Goal: Task Accomplishment & Management: Use online tool/utility

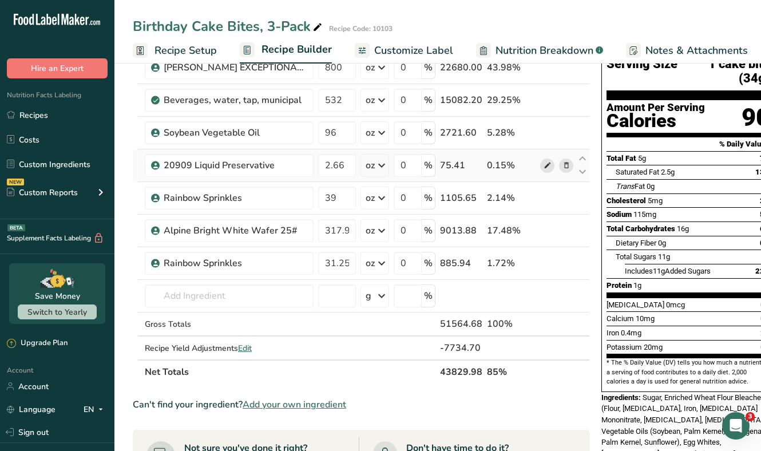
click at [546, 165] on icon at bounding box center [548, 166] width 8 height 12
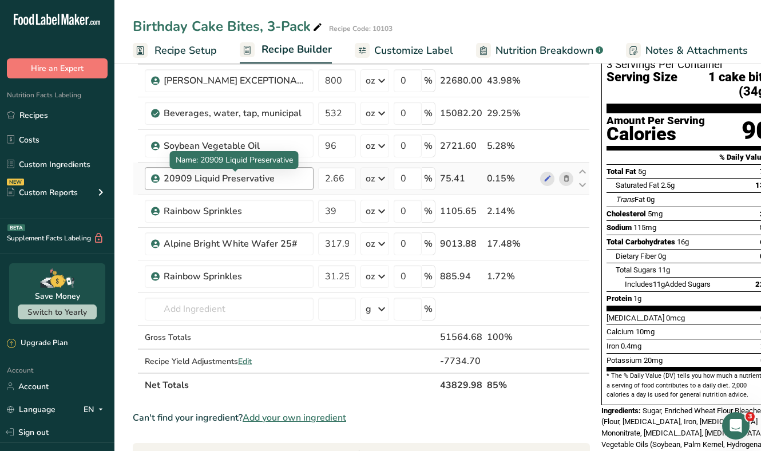
scroll to position [81, 0]
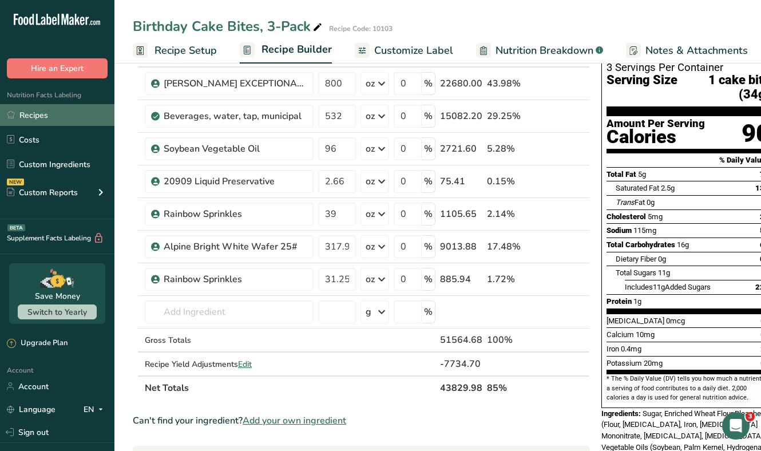
click at [37, 114] on link "Recipes" at bounding box center [57, 115] width 114 height 22
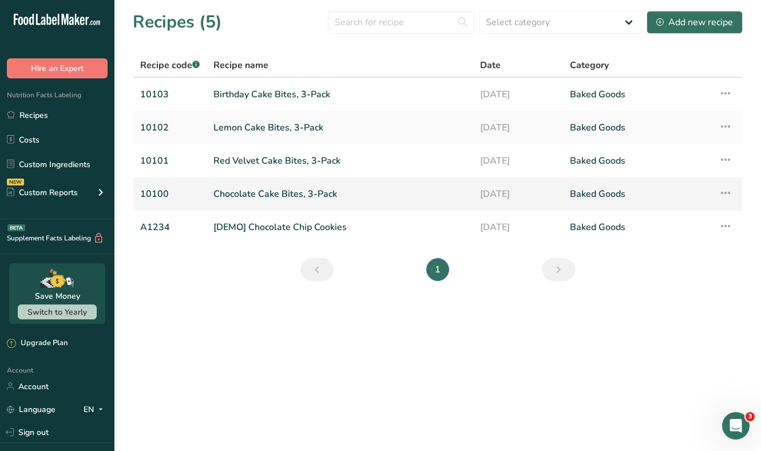
click at [264, 198] on link "Chocolate Cake Bites, 3-Pack" at bounding box center [340, 194] width 253 height 24
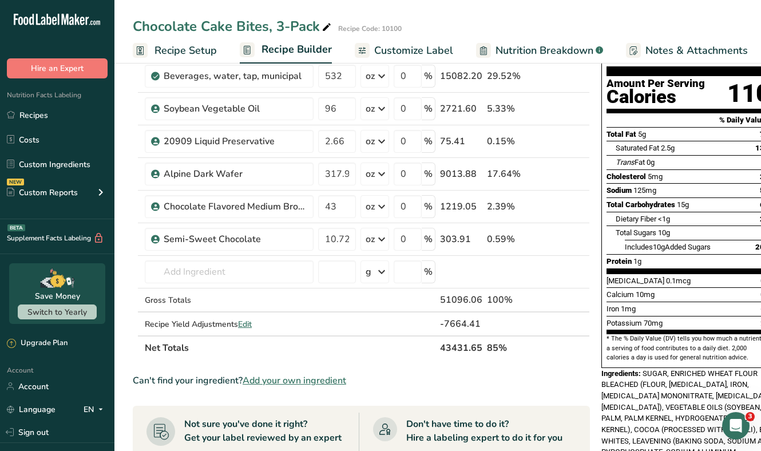
scroll to position [115, 0]
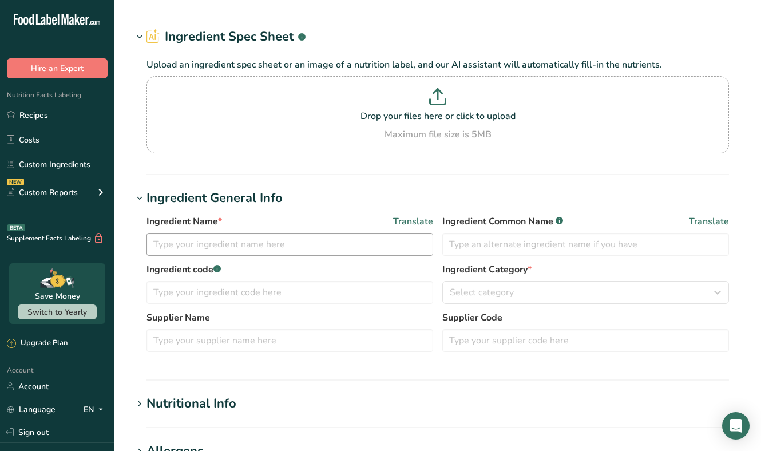
type input "20909 Liquid Preservative"
type textarea "Water, Potassium Sorbate (Preservatives), [MEDICAL_DATA] (Preservatives), Sodiu…"
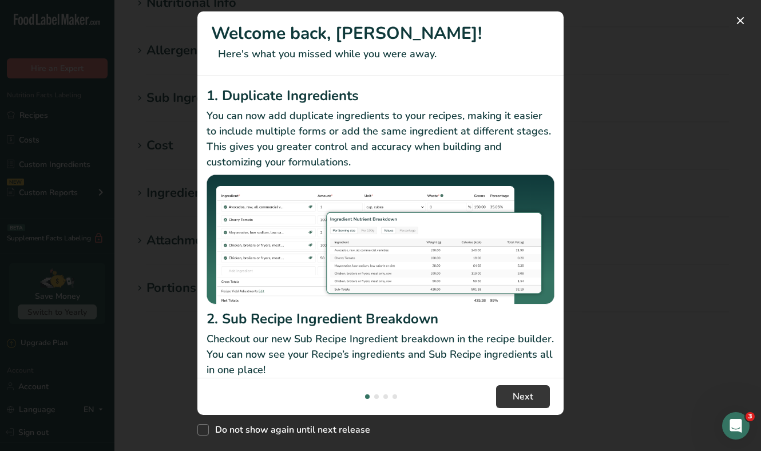
click at [615, 221] on div "New Features" at bounding box center [380, 225] width 761 height 451
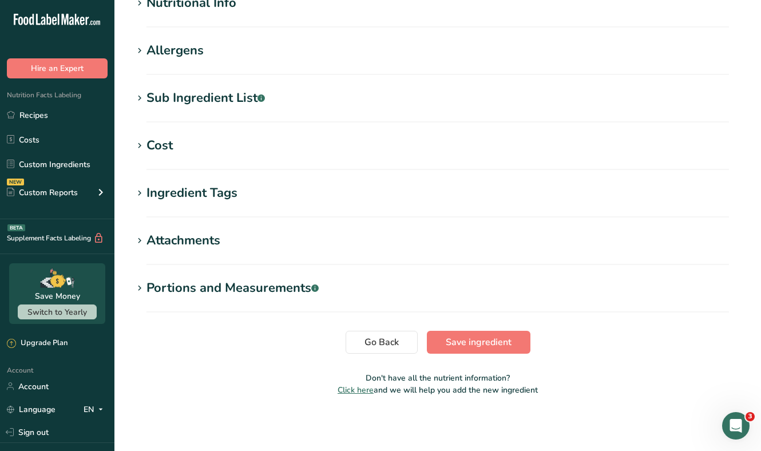
click at [191, 98] on div "Sub Ingredient List .a-a{fill:#347362;}.b-a{fill:#fff;}" at bounding box center [206, 98] width 119 height 19
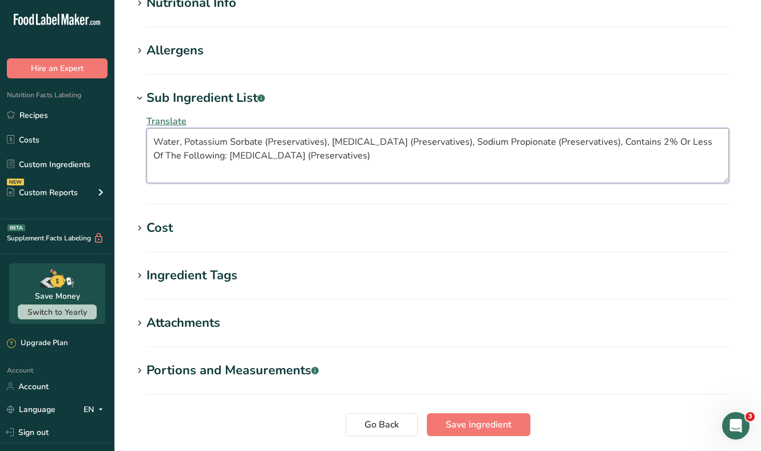
drag, startPoint x: 332, startPoint y: 159, endPoint x: 152, endPoint y: 136, distance: 181.1
click at [152, 136] on textarea "Water, Potassium Sorbate (Preservatives), Sodium Benzoate (Preservatives), Sodi…" at bounding box center [438, 155] width 583 height 55
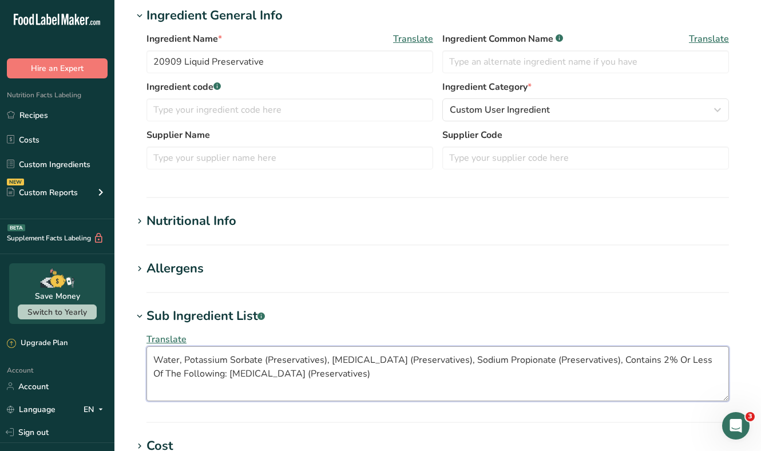
scroll to position [203, 0]
